Goal: Task Accomplishment & Management: Manage account settings

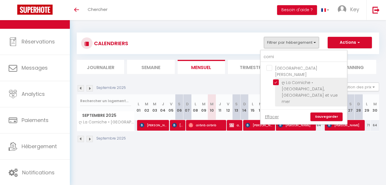
click at [276, 79] on input "ღ La Corniche • [GEOGRAPHIC_DATA], [GEOGRAPHIC_DATA] et vue mer" at bounding box center [309, 82] width 72 height 6
checkbox input "false"
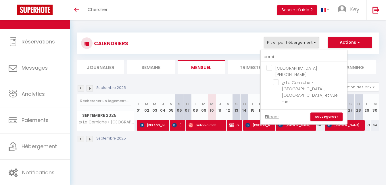
click at [331, 112] on link "Sauvegarder" at bounding box center [327, 116] width 32 height 9
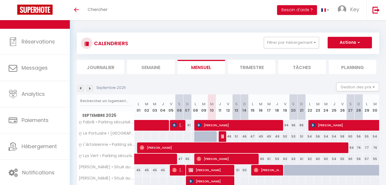
click at [106, 68] on li "Journalier" at bounding box center [100, 67] width 47 height 14
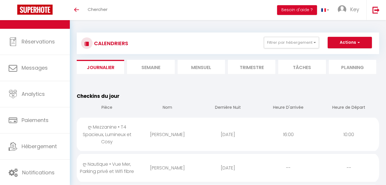
click at [104, 122] on div "ღ Mezzanine • T4 Spacieux, Lumineux et Cosy" at bounding box center [107, 134] width 60 height 33
select select "1"
select select "0"
select select "1"
select select
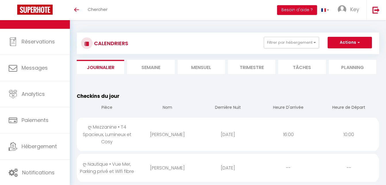
select select
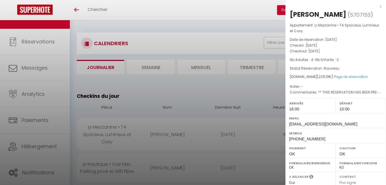
click at [143, 105] on div at bounding box center [193, 92] width 386 height 185
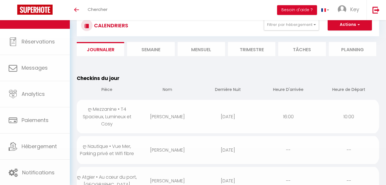
scroll to position [29, 0]
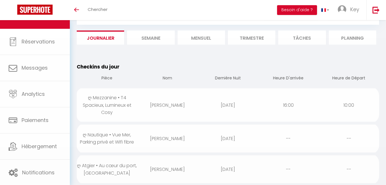
click at [122, 125] on div "ღ Nautique • Vue Mer, Parking privé et Wifi fibre" at bounding box center [107, 138] width 60 height 26
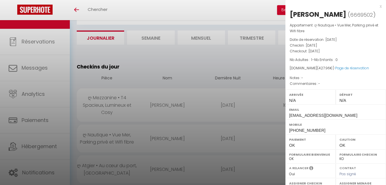
click at [121, 132] on div at bounding box center [193, 92] width 386 height 185
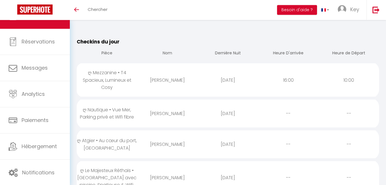
scroll to position [59, 0]
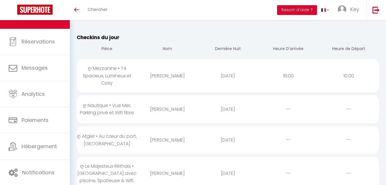
click at [123, 135] on div "ღ Atgier • Au cœur du port, [GEOGRAPHIC_DATA]" at bounding box center [107, 140] width 60 height 26
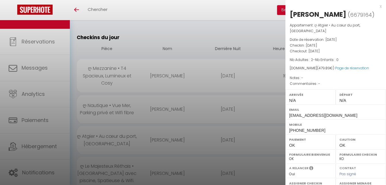
click at [123, 135] on div at bounding box center [193, 92] width 386 height 185
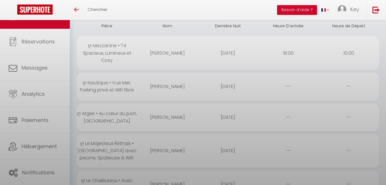
scroll to position [88, 0]
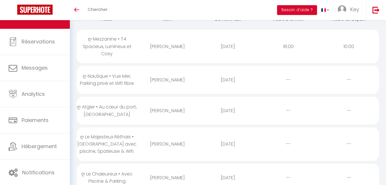
click at [120, 136] on div "ღ Le Majesteux Réthais • [GEOGRAPHIC_DATA] avec piscine, Spatieuse & Wifi." at bounding box center [107, 143] width 60 height 33
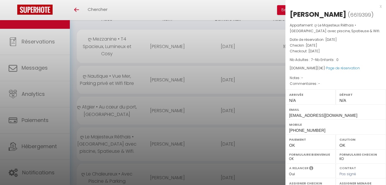
click at [120, 136] on div at bounding box center [193, 92] width 386 height 185
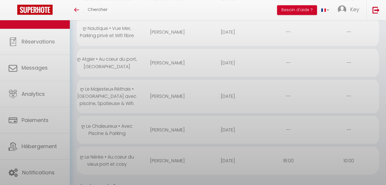
scroll to position [147, 0]
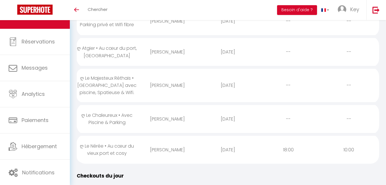
click at [134, 113] on div "ღ Le Chaleureux • Avec Piscine & Parking" at bounding box center [107, 119] width 60 height 26
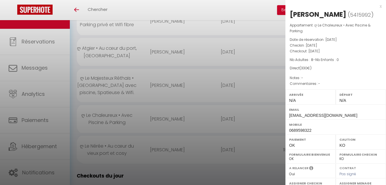
click at [134, 113] on div at bounding box center [193, 92] width 386 height 185
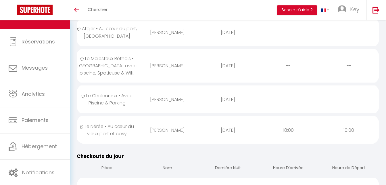
scroll to position [176, 0]
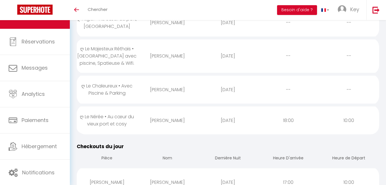
click at [129, 116] on div "ღ Le Nérée • Au cœur du vieux port et cosy" at bounding box center [107, 120] width 60 height 26
select select "1"
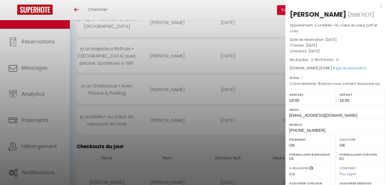
click at [129, 116] on div at bounding box center [193, 92] width 386 height 185
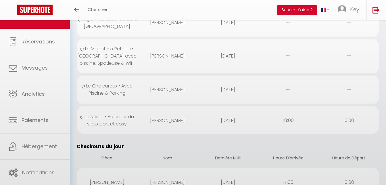
click at [174, 91] on div "[PERSON_NAME]" at bounding box center [167, 89] width 60 height 19
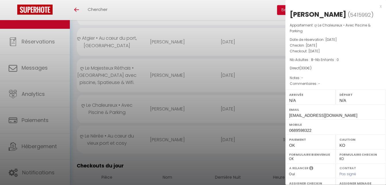
scroll to position [147, 0]
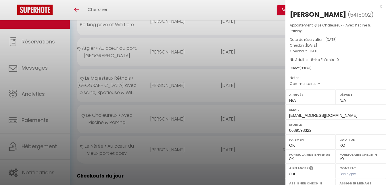
click at [329, 16] on div "[PERSON_NAME]" at bounding box center [318, 14] width 57 height 9
copy div "Jourdaine"
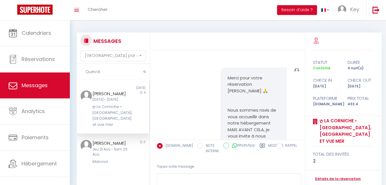
select select "message"
click at [82, 64] on input "Queval" at bounding box center [113, 72] width 73 height 16
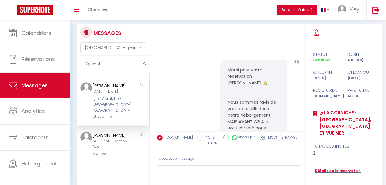
scroll to position [2458, 0]
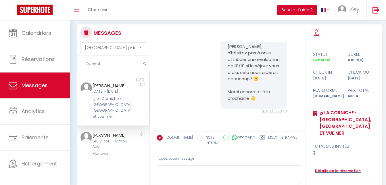
click at [94, 65] on input "Queval" at bounding box center [113, 64] width 73 height 16
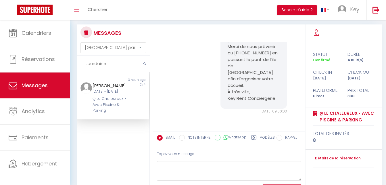
scroll to position [0, 0]
type input "Jourdaine"
click at [100, 83] on div "[PERSON_NAME]" at bounding box center [110, 85] width 35 height 7
